Goal: Check status: Check status

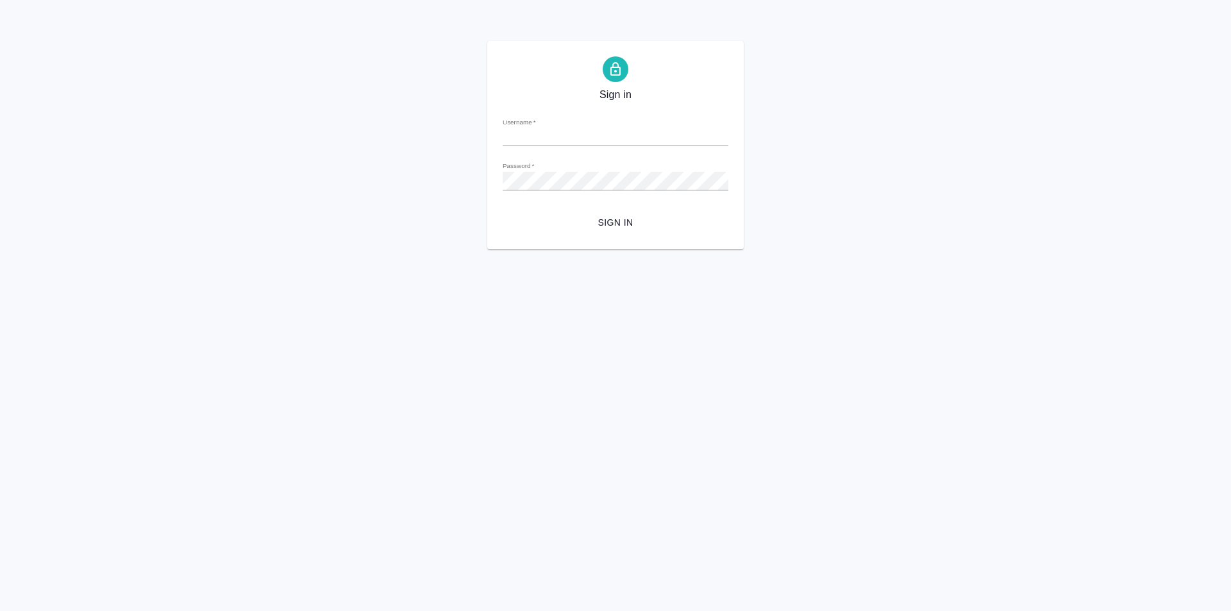
type input "[PERSON_NAME][EMAIL_ADDRESS][DOMAIN_NAME]"
click at [605, 227] on span "Sign in" at bounding box center [615, 223] width 205 height 16
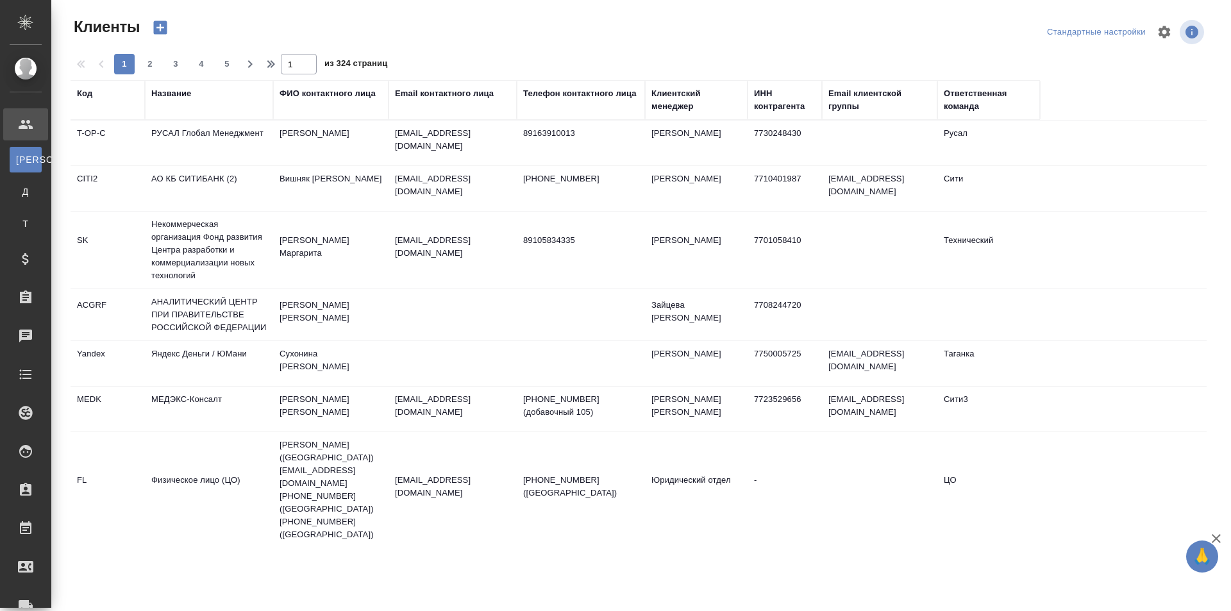
select select "RU"
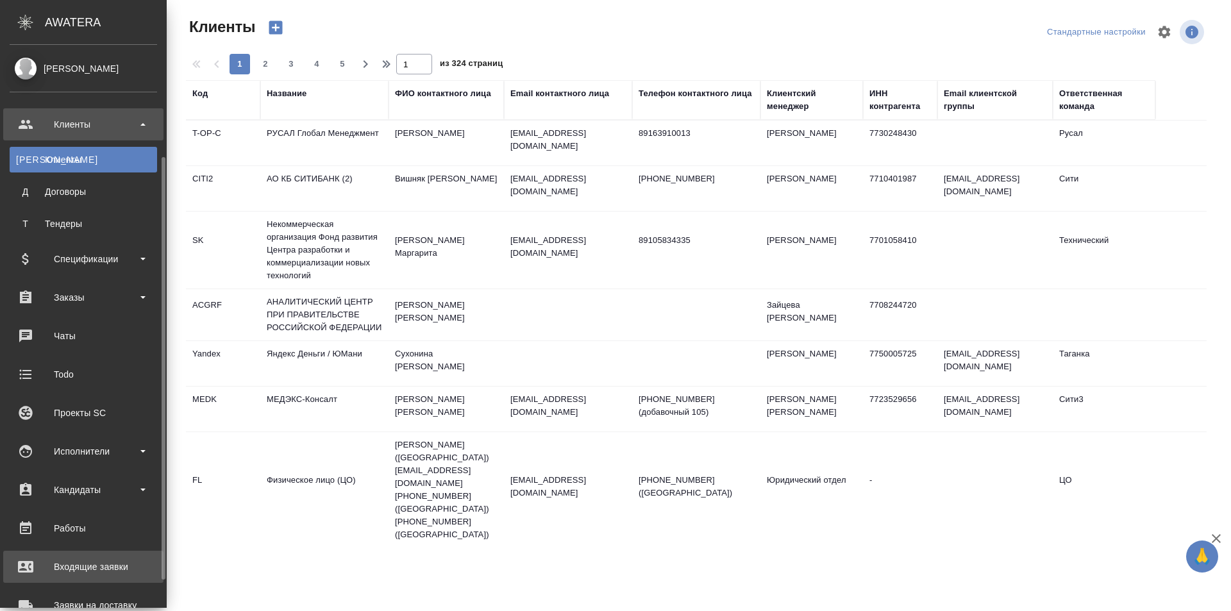
scroll to position [64, 0]
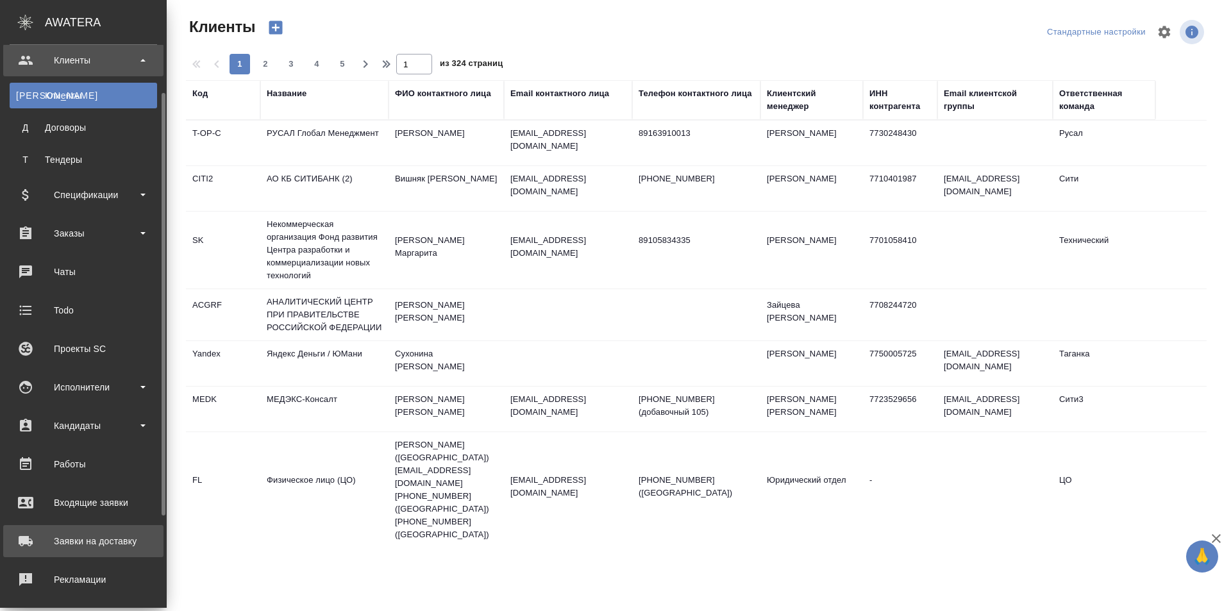
click at [101, 544] on div "Заявки на доставку" at bounding box center [83, 540] width 147 height 19
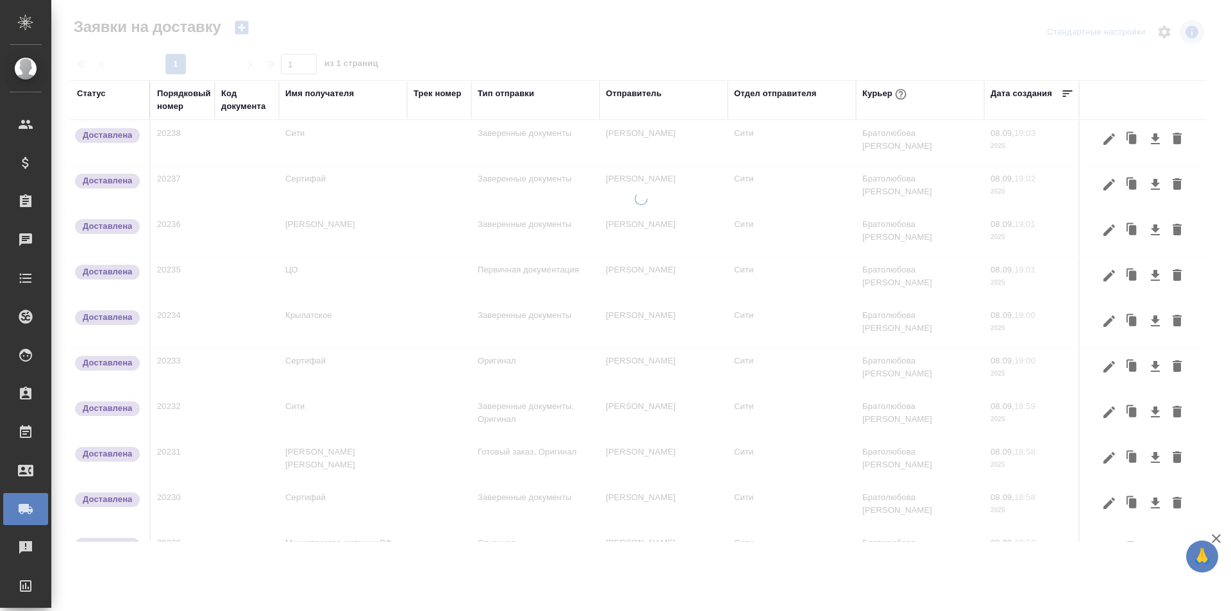
click at [172, 108] on div "Порядковый номер" at bounding box center [184, 100] width 54 height 26
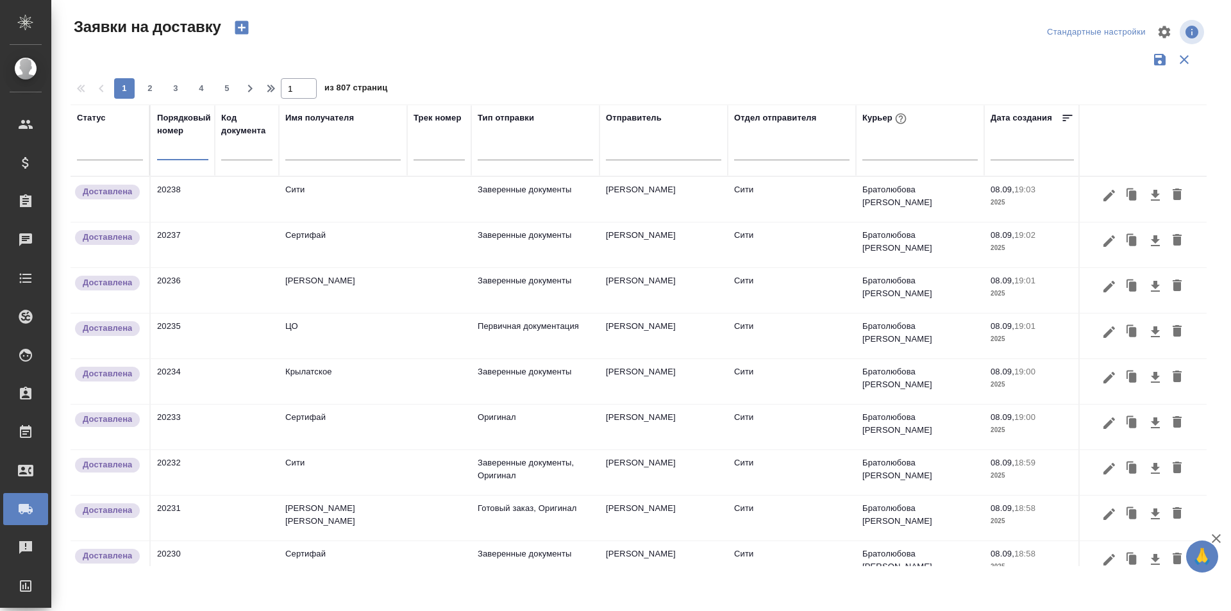
click at [178, 153] on input "text" at bounding box center [182, 151] width 51 height 18
paste input "20212"
type input "20212"
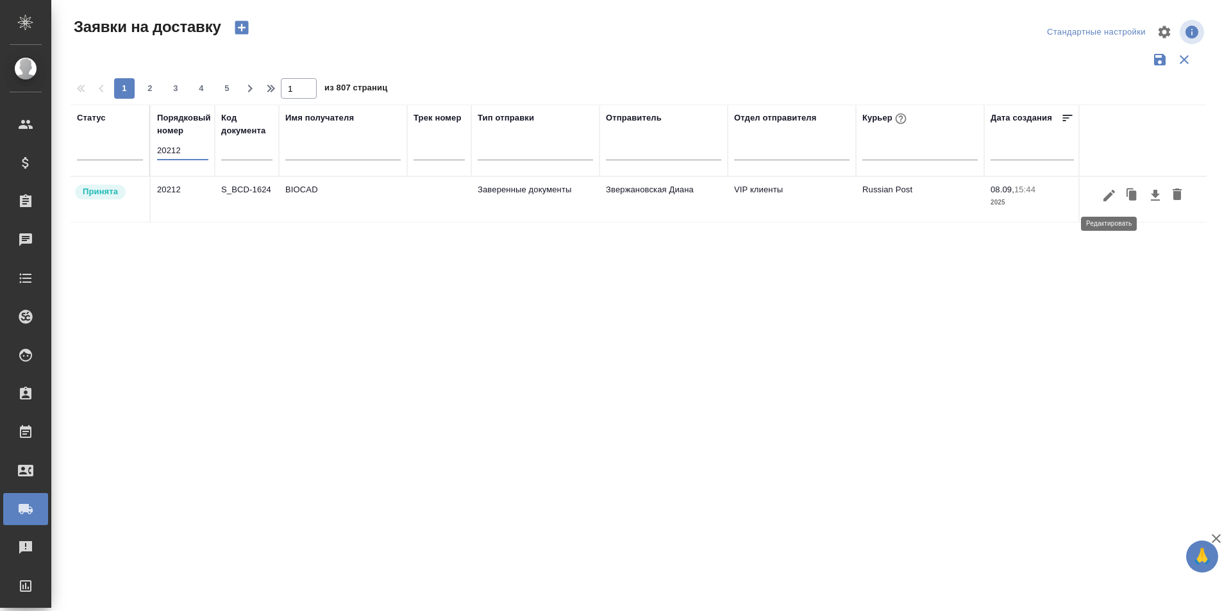
click at [1112, 197] on icon "button" at bounding box center [1108, 195] width 15 height 15
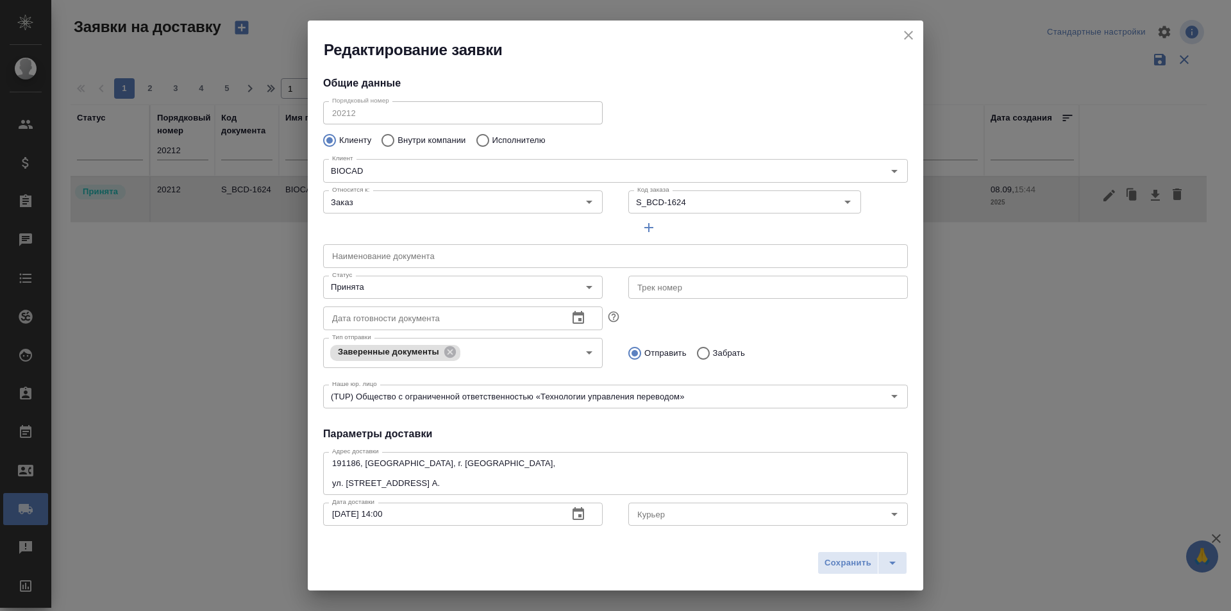
type input "Russian Post"
type input "Землеглядова Юлия"
type input "+7(921) 750-49-12"
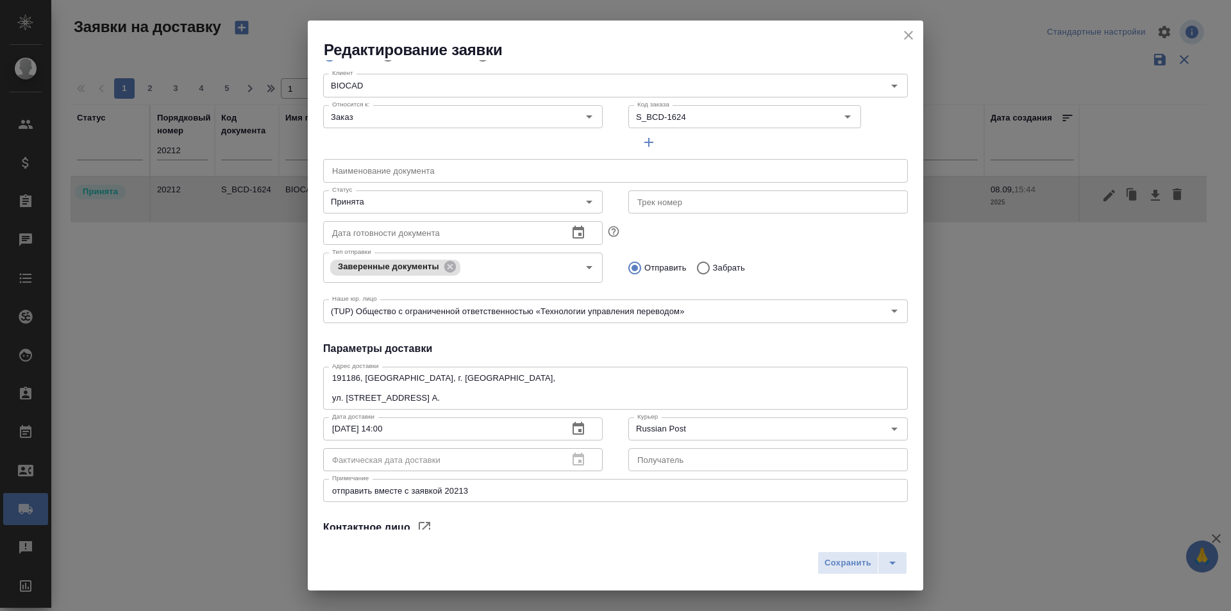
scroll to position [66, 0]
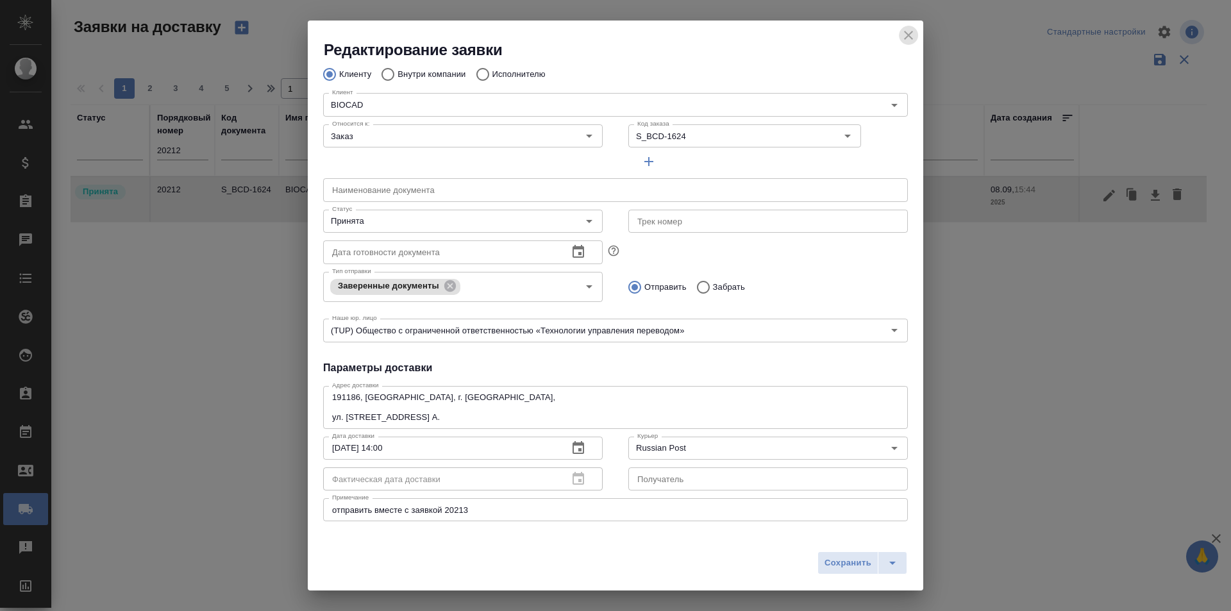
click at [910, 33] on icon "close" at bounding box center [908, 35] width 15 height 15
